Goal: Transaction & Acquisition: Purchase product/service

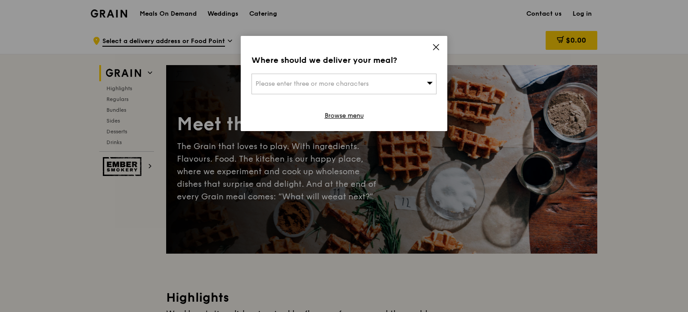
click at [435, 45] on icon at bounding box center [436, 47] width 8 height 8
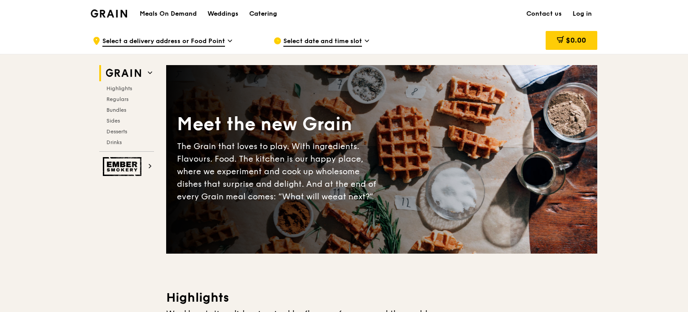
click at [257, 12] on div "Catering" at bounding box center [263, 13] width 28 height 27
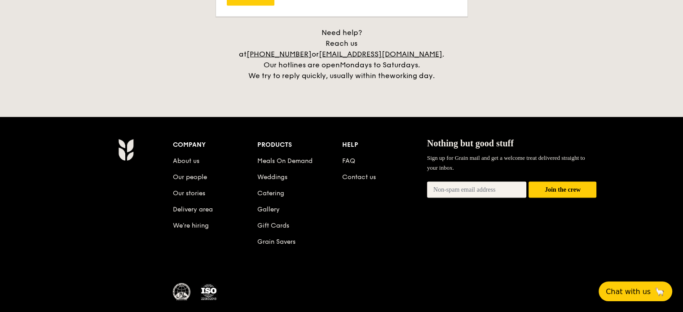
scroll to position [1885, 0]
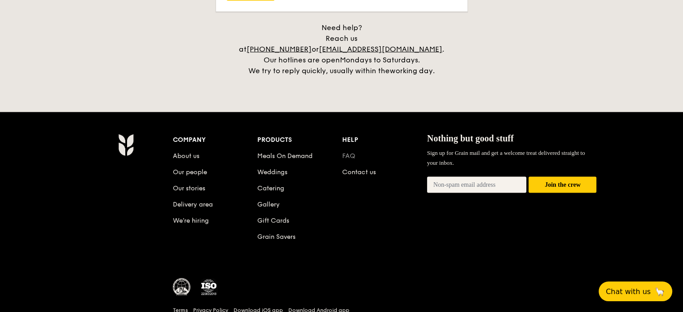
click at [352, 152] on link "FAQ" at bounding box center [348, 156] width 13 height 8
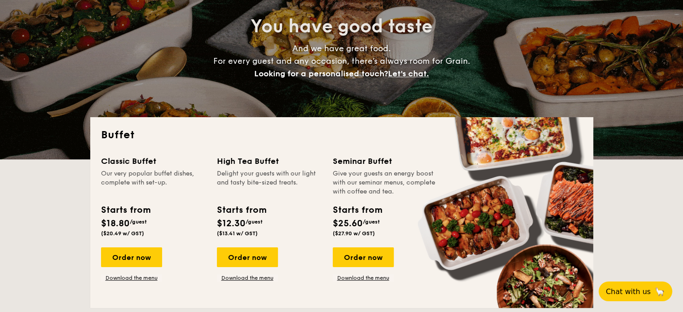
scroll to position [135, 0]
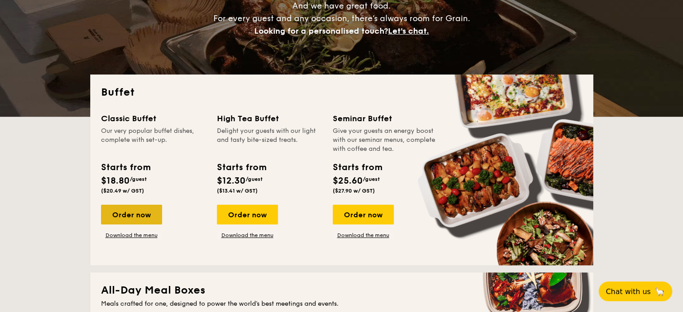
click at [135, 217] on div "Order now" at bounding box center [131, 215] width 61 height 20
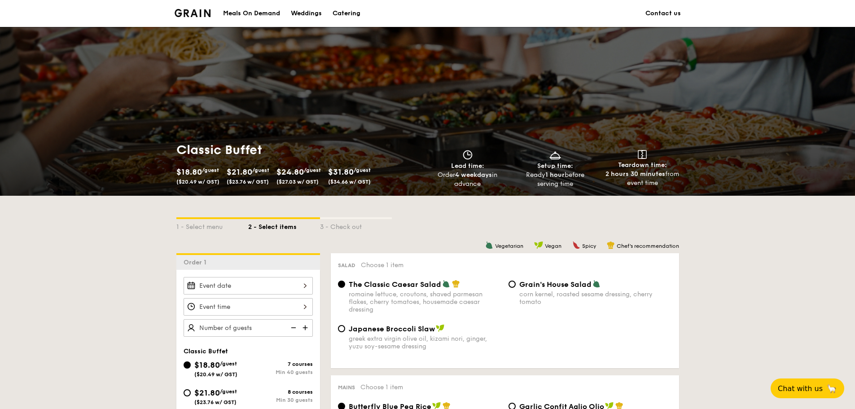
click at [183, 12] on img at bounding box center [193, 13] width 36 height 8
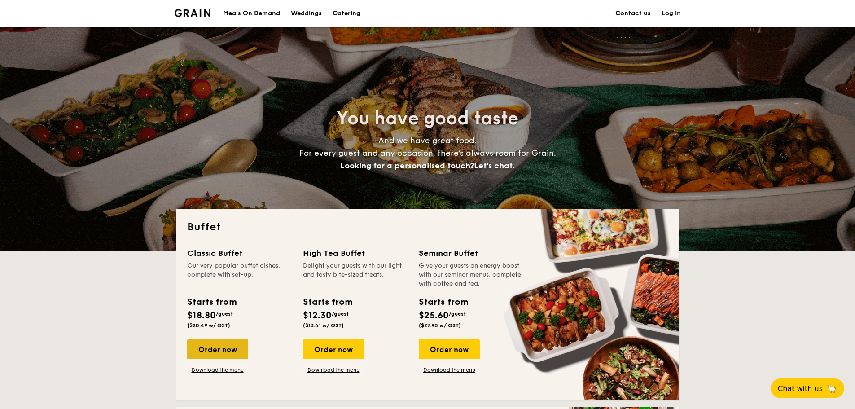
click at [231, 343] on div "Order now" at bounding box center [217, 349] width 61 height 20
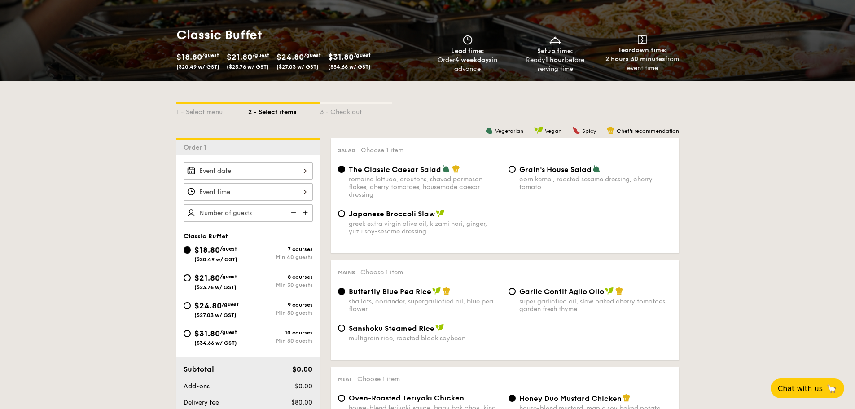
scroll to position [135, 0]
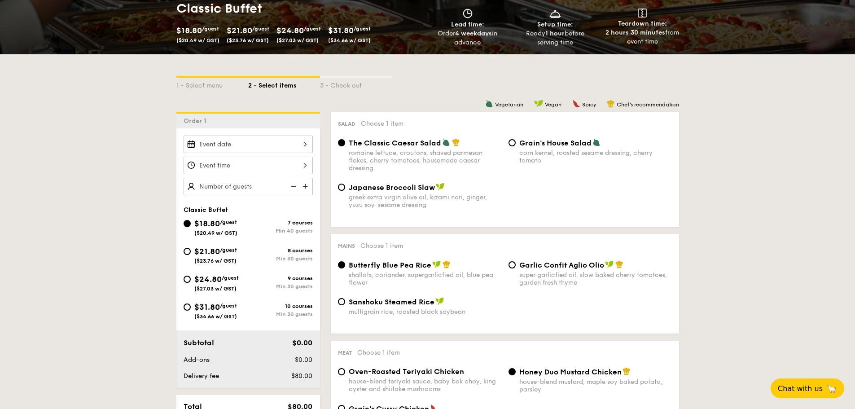
scroll to position [0, 0]
